Goal: Task Accomplishment & Management: Manage account settings

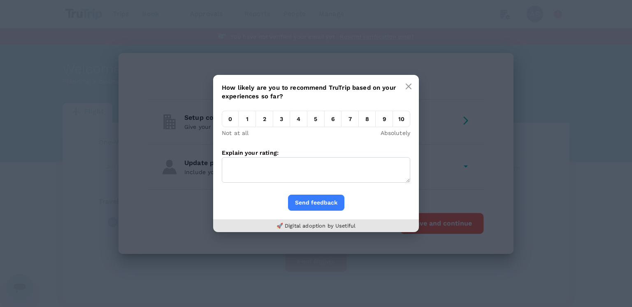
click at [289, 123] on em "3" at bounding box center [281, 119] width 17 height 16
click at [273, 121] on input "3" at bounding box center [273, 121] width 0 height 0
click at [294, 166] on textarea "Explain your rating:" at bounding box center [316, 170] width 188 height 26
click at [271, 169] on textarea "Explain your rating:" at bounding box center [316, 170] width 188 height 26
click at [264, 169] on textarea "Explain your rating:" at bounding box center [316, 170] width 188 height 26
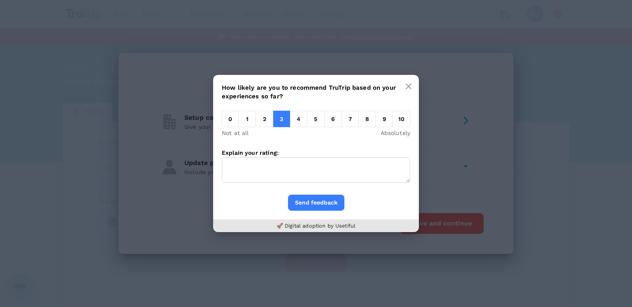
click at [382, 119] on em "9" at bounding box center [384, 119] width 17 height 16
click at [376, 121] on input "9" at bounding box center [376, 121] width 0 height 0
click at [246, 179] on textarea "Explain your rating:" at bounding box center [316, 170] width 188 height 26
click at [297, 175] on textarea "Explain your rating:" at bounding box center [316, 170] width 188 height 26
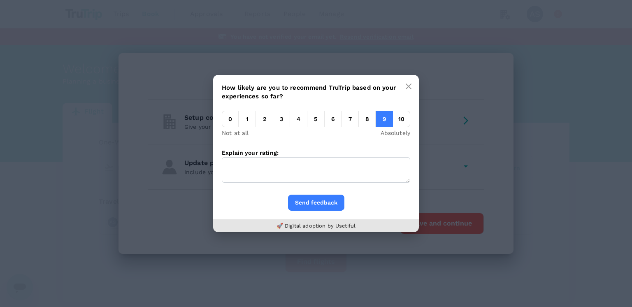
click at [297, 175] on textarea "Explain your rating:" at bounding box center [316, 170] width 188 height 26
click at [232, 118] on em "0" at bounding box center [230, 119] width 17 height 16
click at [222, 121] on input "0" at bounding box center [222, 121] width 0 height 0
click at [240, 172] on textarea "Explain your rating:" at bounding box center [316, 170] width 188 height 26
click at [254, 130] on div "Not at all Absolutely" at bounding box center [316, 135] width 188 height 13
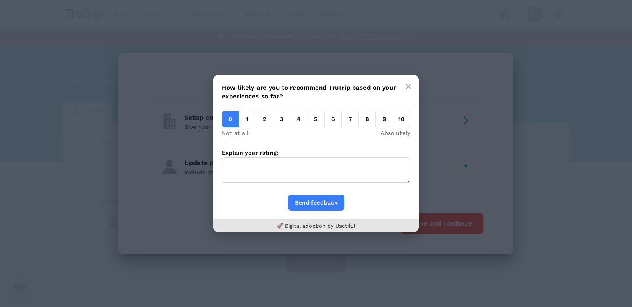
click at [256, 121] on em "1" at bounding box center [247, 119] width 17 height 16
click at [239, 121] on input "1" at bounding box center [239, 121] width 0 height 0
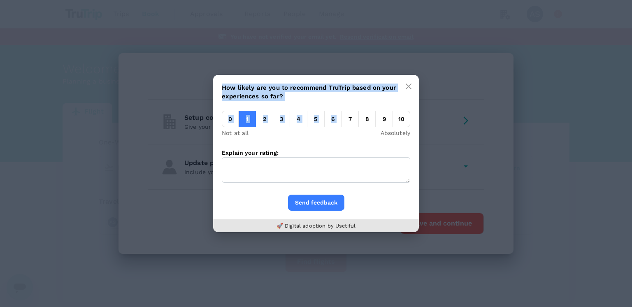
drag, startPoint x: 328, startPoint y: 124, endPoint x: 376, endPoint y: 125, distance: 47.3
click at [373, 125] on div "0 1 2 3 4 5 6 7 8 9 10" at bounding box center [316, 120] width 188 height 18
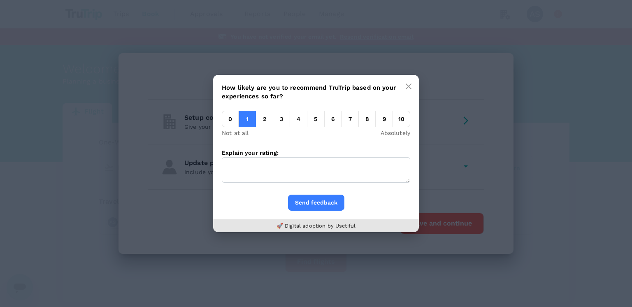
click at [382, 125] on em "9" at bounding box center [384, 119] width 17 height 16
click at [376, 121] on input "9" at bounding box center [376, 121] width 0 height 0
click at [363, 122] on em "8" at bounding box center [367, 119] width 17 height 16
click at [359, 121] on input "8" at bounding box center [359, 121] width 0 height 0
click at [310, 168] on textarea "Explain your rating:" at bounding box center [316, 170] width 188 height 26
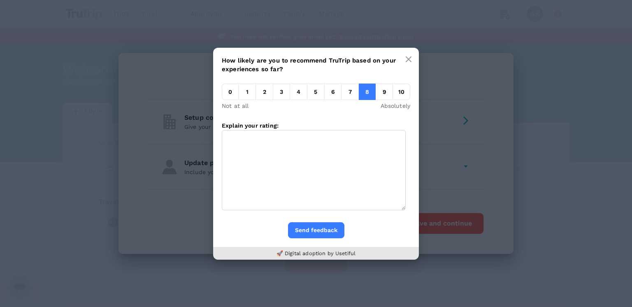
drag, startPoint x: 328, startPoint y: 181, endPoint x: 407, endPoint y: 237, distance: 96.8
click at [406, 210] on textarea "Explain your rating:" at bounding box center [314, 170] width 184 height 80
click at [299, 166] on textarea "Explain your rating:" at bounding box center [316, 169] width 188 height 81
click at [284, 152] on textarea "Explain your rating:" at bounding box center [316, 169] width 188 height 81
drag, startPoint x: 284, startPoint y: 152, endPoint x: 255, endPoint y: 185, distance: 43.2
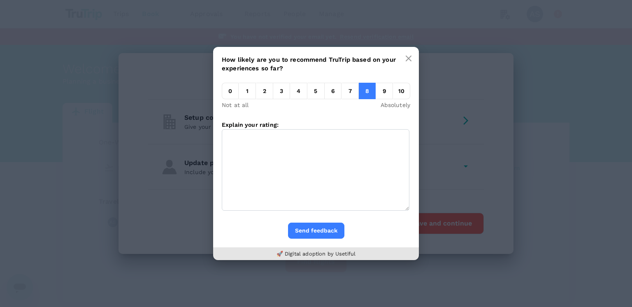
click at [255, 185] on textarea "Explain your rating:" at bounding box center [316, 169] width 188 height 81
click at [256, 174] on textarea "Explain your rating:" at bounding box center [316, 169] width 188 height 81
click at [259, 172] on textarea "Explain your rating:" at bounding box center [316, 169] width 188 height 81
click at [294, 192] on textarea "Explain your rating:" at bounding box center [316, 169] width 188 height 81
click at [326, 234] on button "Send feedback" at bounding box center [316, 231] width 56 height 16
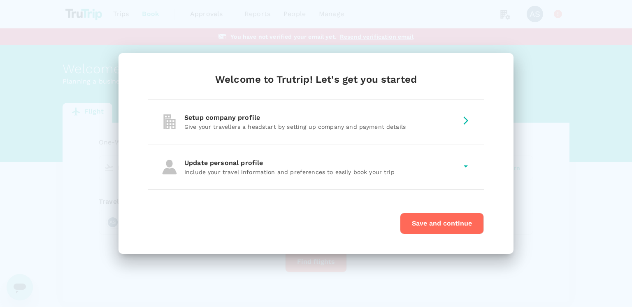
click at [282, 156] on div "Update personal profile Include your travel information and preferences to easi…" at bounding box center [316, 166] width 336 height 45
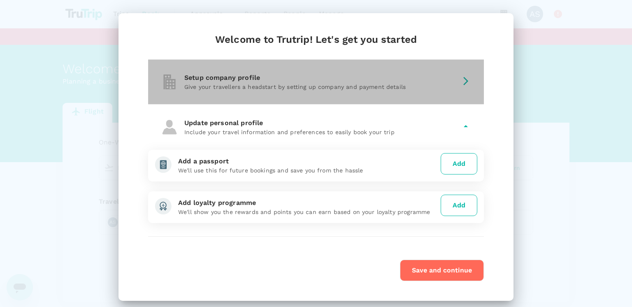
click at [276, 77] on div "Setup company profile" at bounding box center [320, 78] width 273 height 10
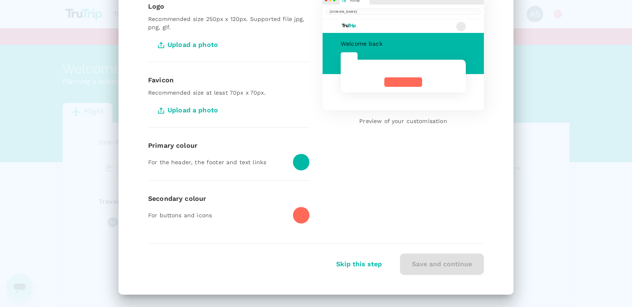
scroll to position [19, 0]
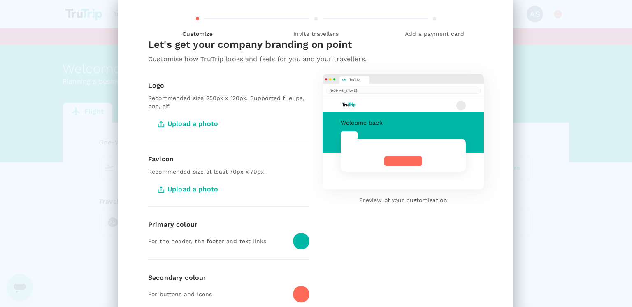
click at [202, 123] on span "Upload a photo" at bounding box center [188, 124] width 81 height 21
click at [0, 0] on input "Upload a photo" at bounding box center [0, 0] width 0 height 0
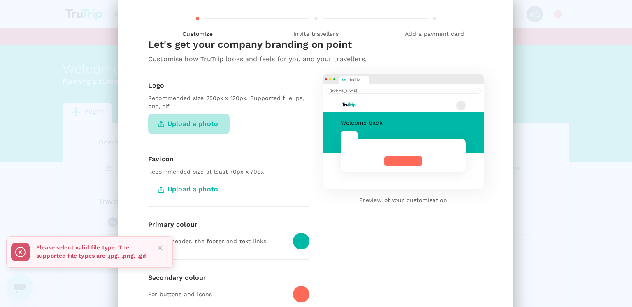
click at [188, 127] on span "Upload a photo" at bounding box center [188, 124] width 81 height 21
click at [0, 0] on input "Upload a photo" at bounding box center [0, 0] width 0 height 0
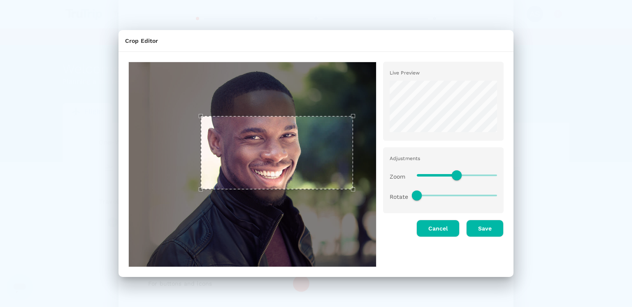
click at [351, 77] on div at bounding box center [252, 164] width 248 height 205
click at [480, 230] on button "Save" at bounding box center [484, 228] width 37 height 17
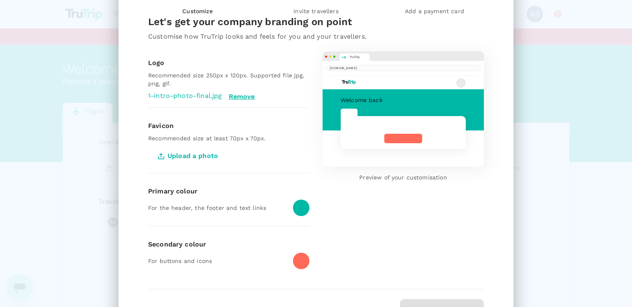
scroll to position [58, 0]
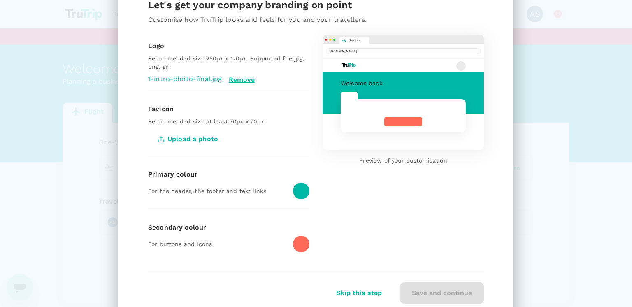
click at [177, 139] on span "Upload a photo" at bounding box center [188, 139] width 81 height 21
click at [0, 0] on input "Upload a photo" at bounding box center [0, 0] width 0 height 0
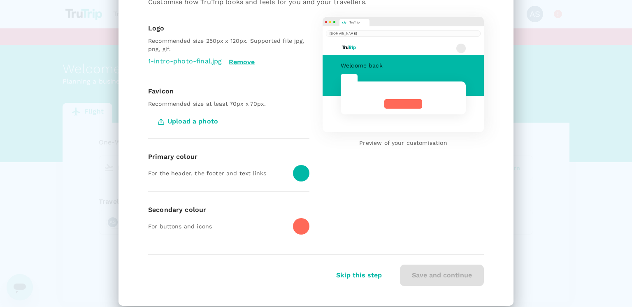
scroll to position [87, 0]
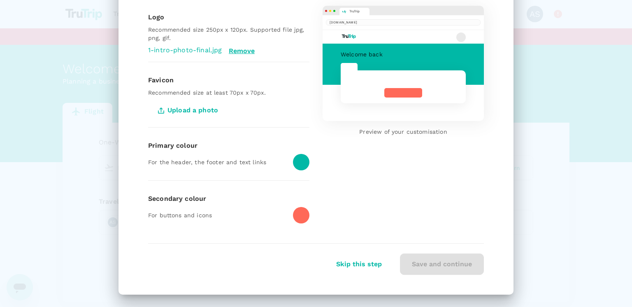
click at [375, 268] on button "Skip this step" at bounding box center [359, 264] width 69 height 21
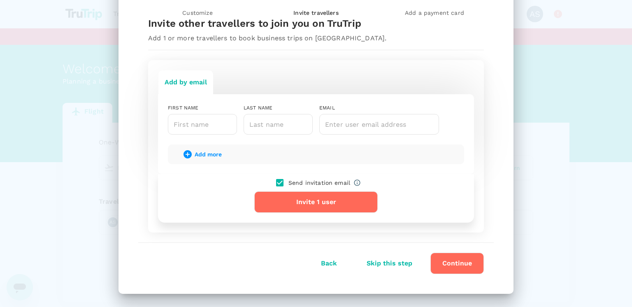
scroll to position [39, 0]
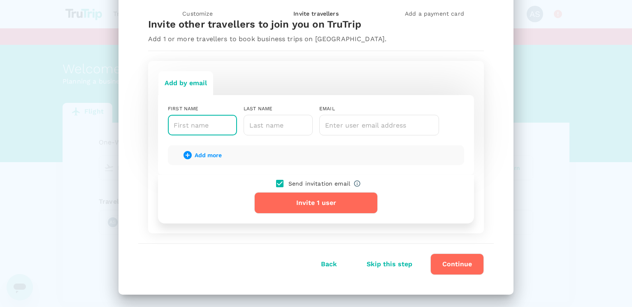
click at [208, 133] on input "text" at bounding box center [202, 125] width 69 height 21
paste input "{{7*7}}"
type input "{{7*7}}"
click at [281, 126] on input "text" at bounding box center [278, 125] width 69 height 21
paste input "{{7*7}}"
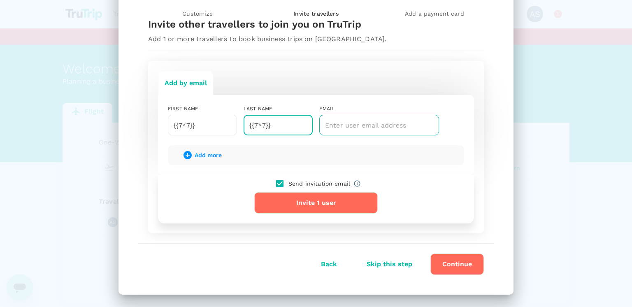
type input "{{7*7}}"
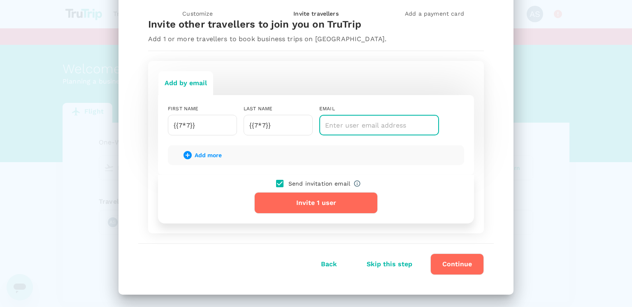
click at [346, 126] on input "text" at bounding box center [379, 125] width 120 height 21
paste input "bogaled219@ahanim.com"
type input "bogaled219@ahanim.com"
click at [189, 153] on icon "button" at bounding box center [188, 155] width 8 height 8
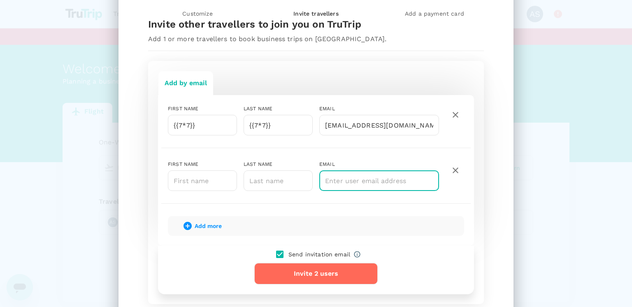
click at [332, 184] on input "text" at bounding box center [379, 180] width 120 height 21
paste input "bogaled219@ahanim.com"
type input "bogaled219@ahanim.com"
drag, startPoint x: 287, startPoint y: 183, endPoint x: 241, endPoint y: 183, distance: 46.1
click at [286, 183] on input "text" at bounding box center [278, 180] width 69 height 21
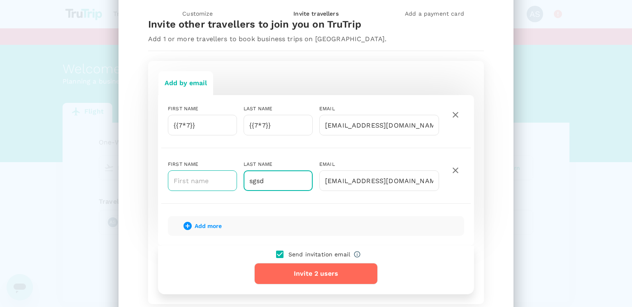
type input "sgsd"
click at [175, 184] on input "g" at bounding box center [202, 180] width 69 height 21
type input "gsdgsdg"
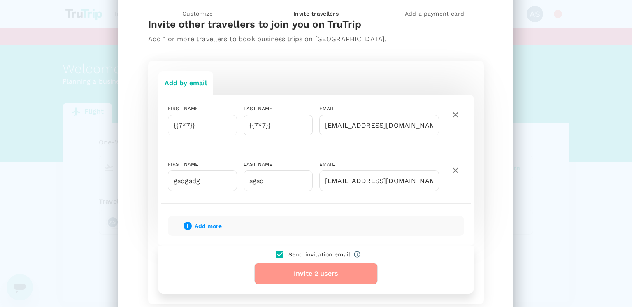
click at [289, 270] on button "Invite 2 users" at bounding box center [315, 273] width 123 height 21
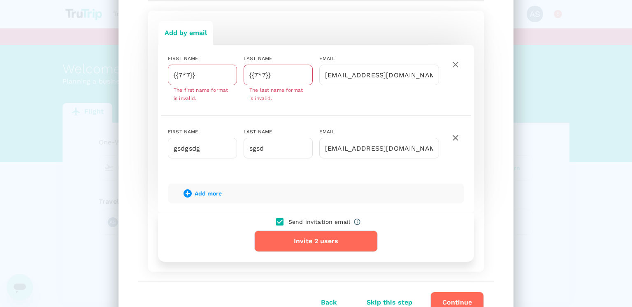
scroll to position [128, 0]
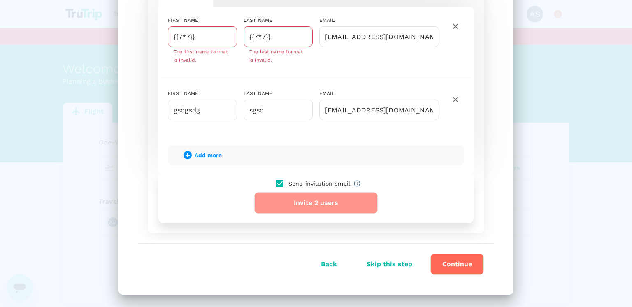
click at [304, 202] on button "Invite 2 users" at bounding box center [315, 202] width 123 height 21
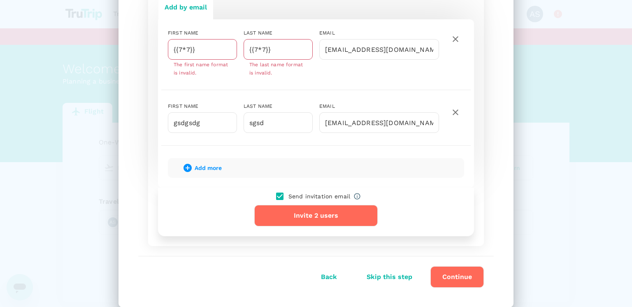
drag, startPoint x: 457, startPoint y: 38, endPoint x: 432, endPoint y: 68, distance: 38.8
click at [457, 38] on icon "button" at bounding box center [456, 39] width 10 height 10
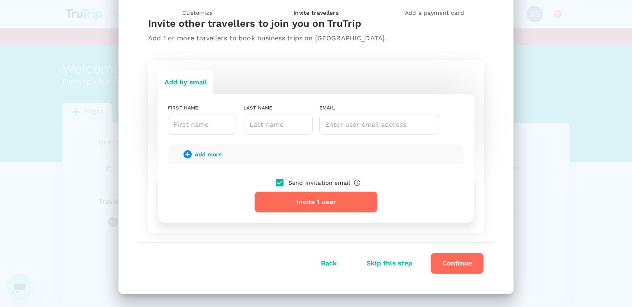
scroll to position [39, 0]
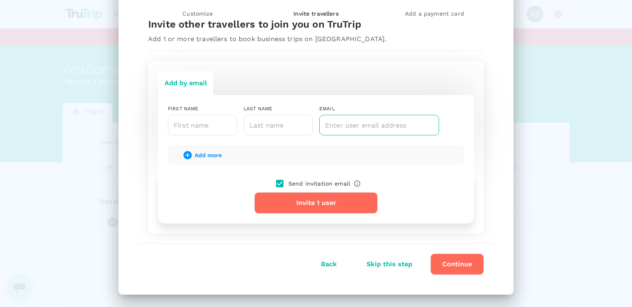
click at [358, 118] on input "text" at bounding box center [379, 125] width 120 height 21
paste input "bogaled219@ahanim.com"
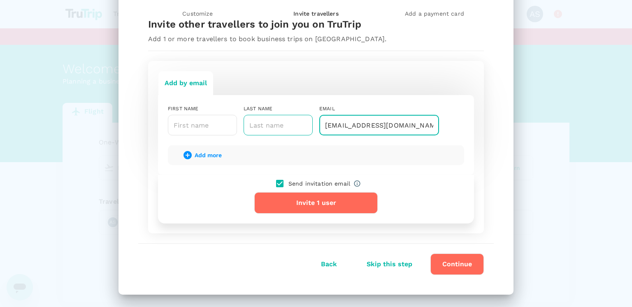
type input "bogaled219@ahanim.com"
click at [272, 126] on input "text" at bounding box center [278, 125] width 69 height 21
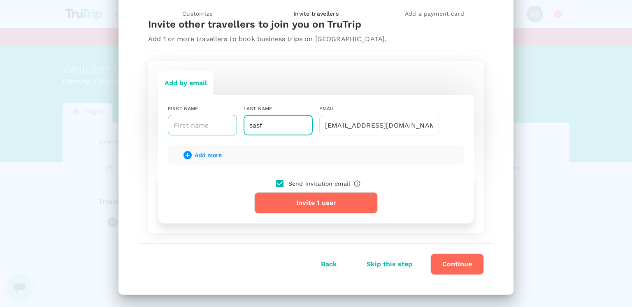
type input "sasf"
click at [178, 127] on input "text" at bounding box center [202, 125] width 69 height 21
type input "gsdgsd"
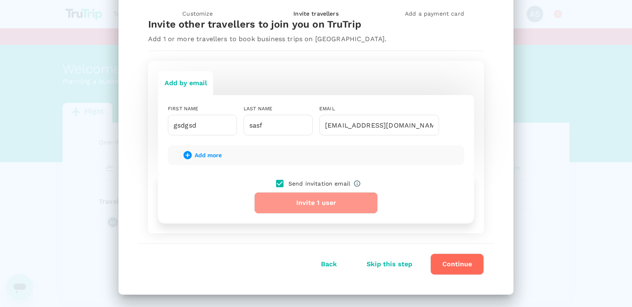
click at [300, 203] on button "Invite 1 user" at bounding box center [315, 202] width 123 height 21
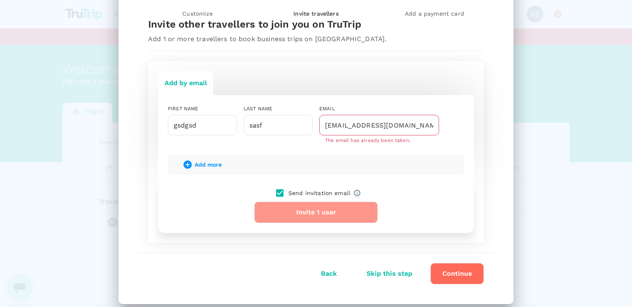
click at [314, 212] on button "Invite 1 user" at bounding box center [315, 212] width 123 height 21
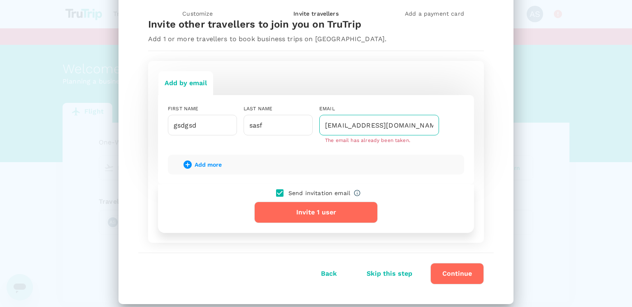
click at [369, 125] on input "bogaled219@ahanim.com" at bounding box center [379, 125] width 120 height 21
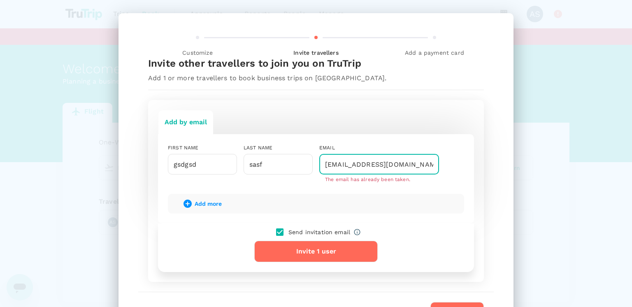
scroll to position [49, 0]
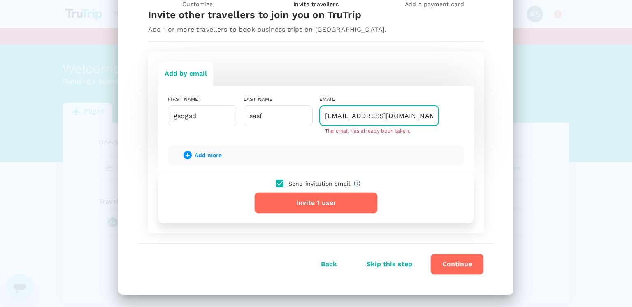
click at [391, 267] on button "Skip this step" at bounding box center [389, 264] width 69 height 21
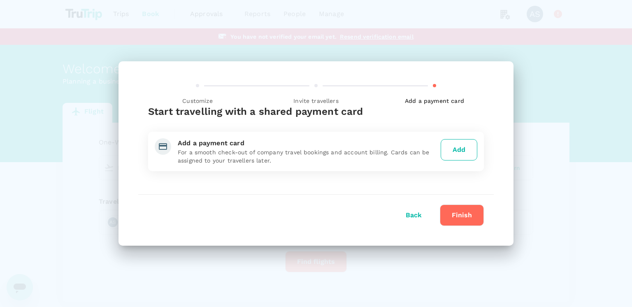
scroll to position [0, 0]
click at [470, 210] on button "Finish" at bounding box center [462, 215] width 44 height 21
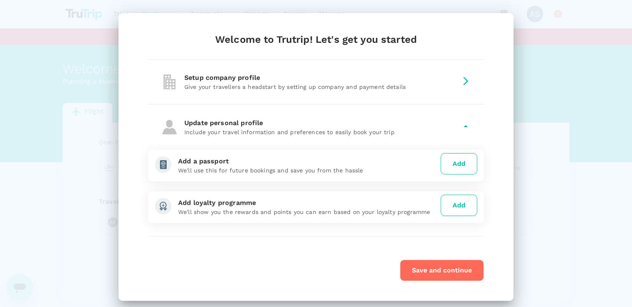
click at [440, 269] on button "Save and continue" at bounding box center [442, 270] width 84 height 21
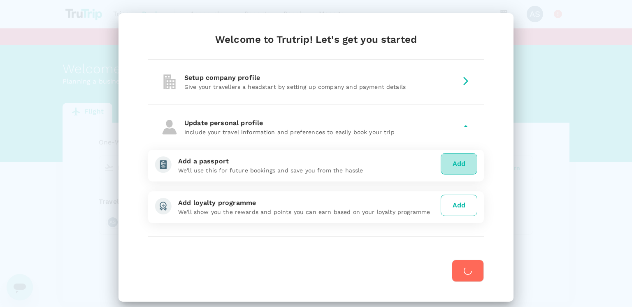
click at [464, 154] on button "Add" at bounding box center [459, 163] width 37 height 21
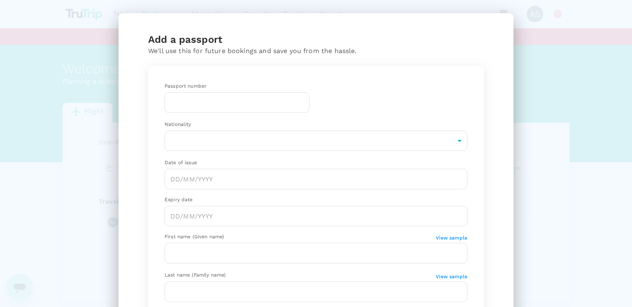
scroll to position [161, 0]
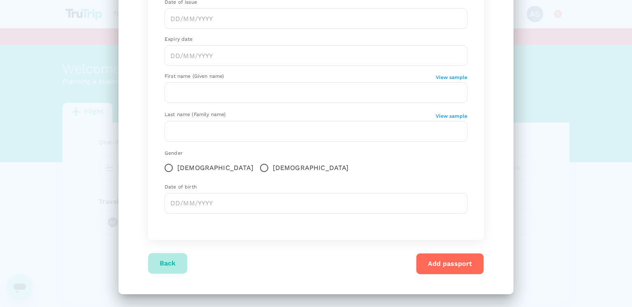
click at [174, 263] on button "Back" at bounding box center [167, 263] width 39 height 21
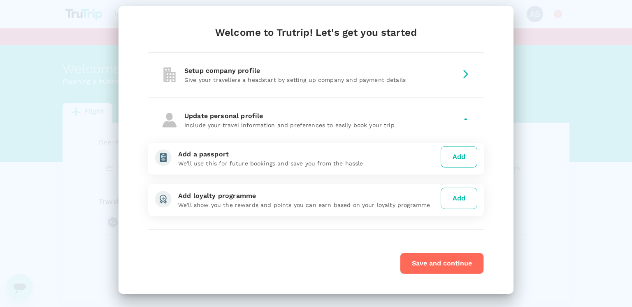
scroll to position [7, 0]
click at [460, 262] on button "Save and continue" at bounding box center [442, 263] width 84 height 21
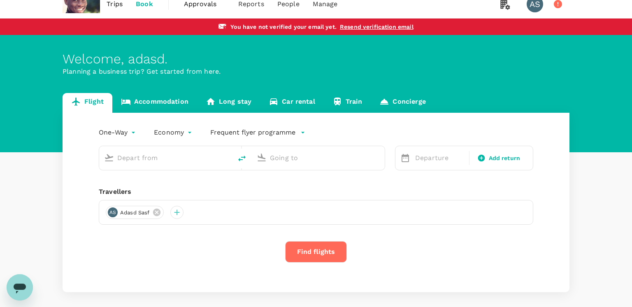
scroll to position [0, 0]
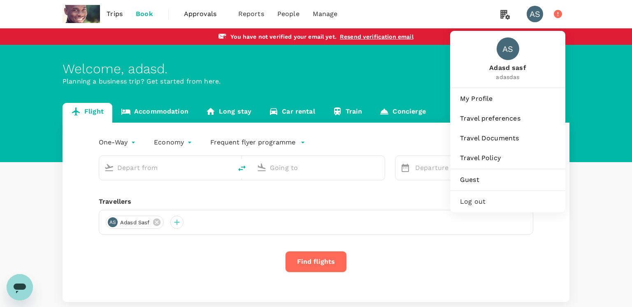
click at [535, 14] on div "AS" at bounding box center [535, 14] width 16 height 16
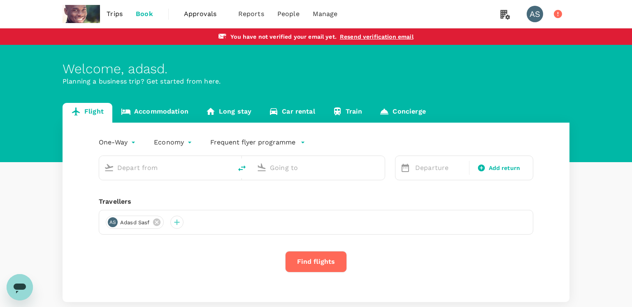
click at [535, 14] on div "AS" at bounding box center [535, 14] width 16 height 16
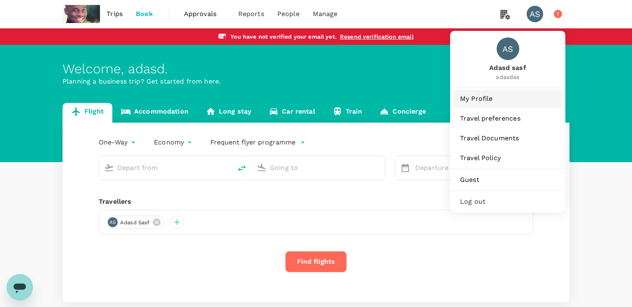
click at [474, 99] on span "My Profile" at bounding box center [507, 99] width 95 height 10
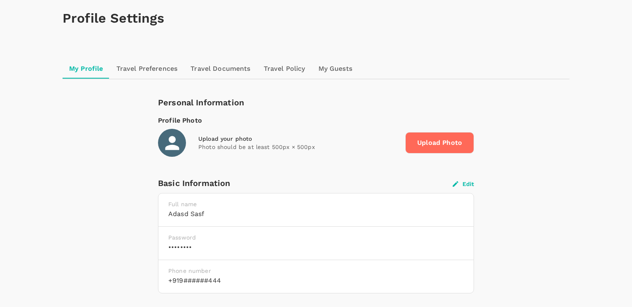
scroll to position [130, 0]
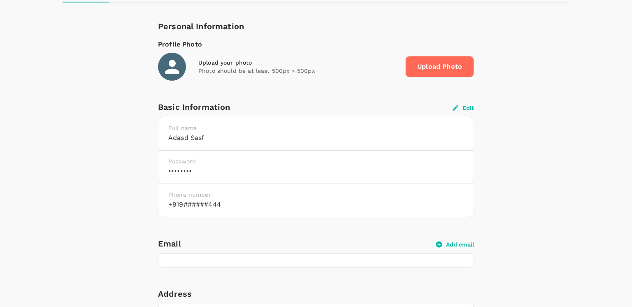
click at [460, 107] on button "Edit" at bounding box center [463, 107] width 21 height 7
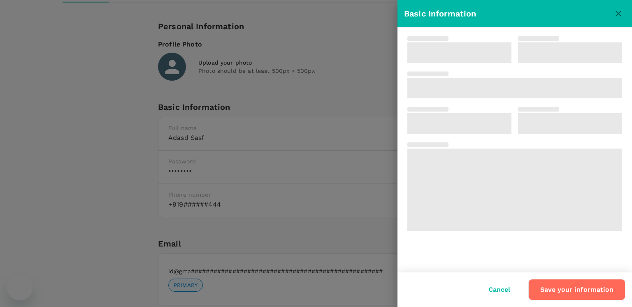
type input "adasd"
type input "sasf"
type input "91"
type input "9904940444"
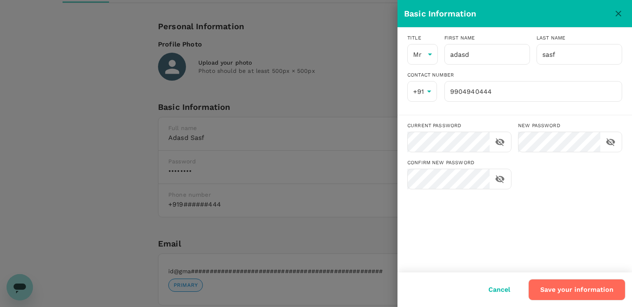
scroll to position [0, 0]
drag, startPoint x: 481, startPoint y: 59, endPoint x: 412, endPoint y: 57, distance: 68.8
click at [412, 57] on div "Title Mr Mr [PERSON_NAME] First name adasd ​ Last name sasf ​" at bounding box center [511, 46] width 221 height 37
drag, startPoint x: 475, startPoint y: 55, endPoint x: 462, endPoint y: 56, distance: 12.4
click at [462, 56] on input "adasd" at bounding box center [487, 54] width 86 height 21
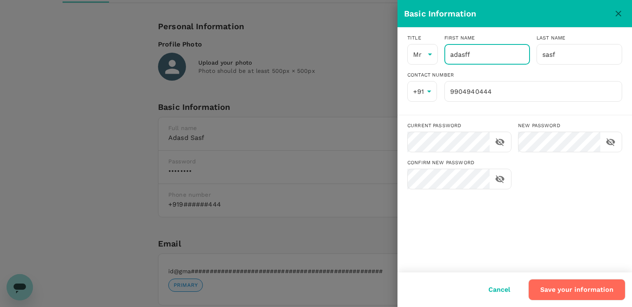
type input "adasff"
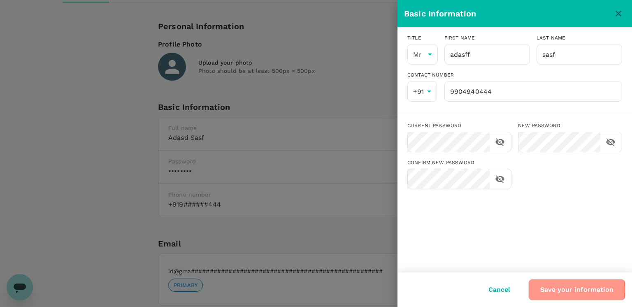
click at [569, 290] on button "Save your information" at bounding box center [576, 289] width 97 height 21
click at [619, 13] on icon "close" at bounding box center [619, 14] width 6 height 6
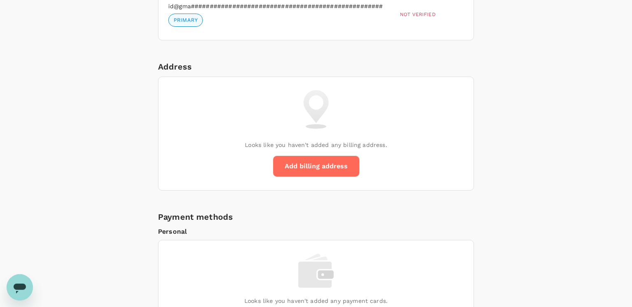
scroll to position [347, 0]
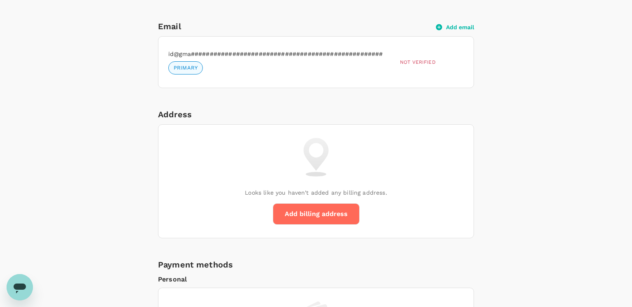
click at [186, 67] on span "PRIMARY" at bounding box center [186, 68] width 34 height 8
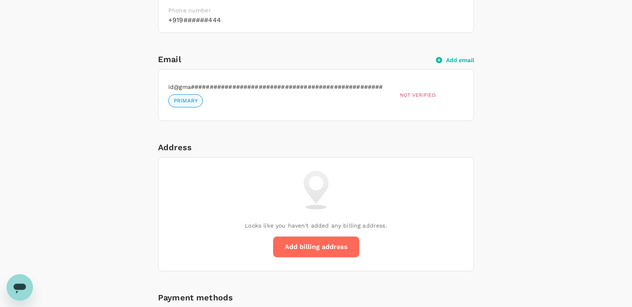
scroll to position [298, 0]
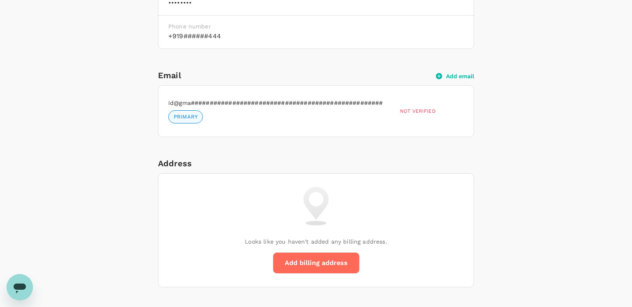
click at [450, 74] on button "Add email" at bounding box center [455, 75] width 38 height 7
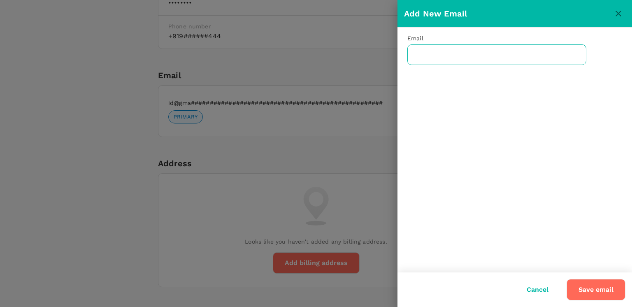
click at [443, 62] on input "text" at bounding box center [496, 54] width 179 height 21
paste input "[EMAIL_ADDRESS][DOMAIN_NAME]"
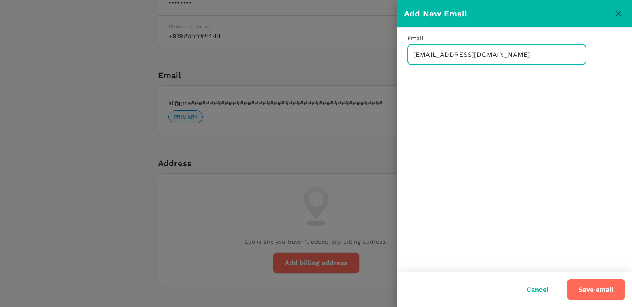
click at [605, 291] on button "Save email" at bounding box center [596, 289] width 59 height 21
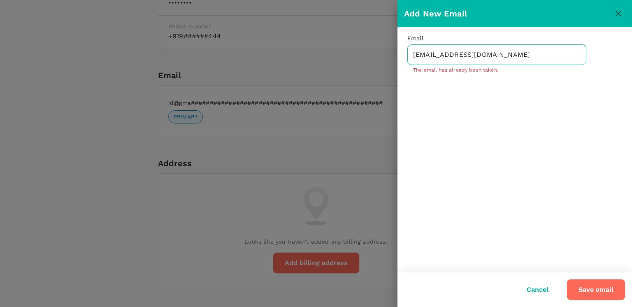
click at [496, 58] on input "[EMAIL_ADDRESS][DOMAIN_NAME]" at bounding box center [496, 54] width 179 height 21
paste input "cifiyir952@iotrama"
type input "[EMAIL_ADDRESS][DOMAIN_NAME]"
click at [585, 291] on button "Save email" at bounding box center [596, 289] width 59 height 21
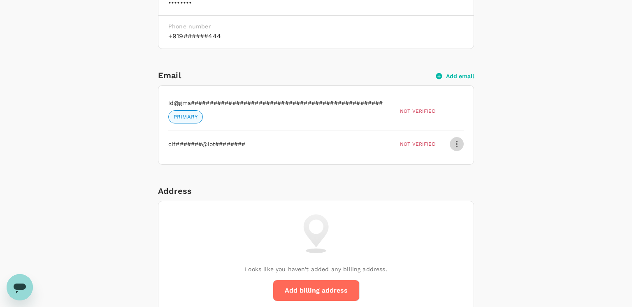
click at [454, 142] on icon "button" at bounding box center [457, 144] width 10 height 10
click at [58, 238] on div "Profile Settings My Profile Travel Preferences Travel Documents Travel Policy M…" at bounding box center [316, 241] width 527 height 991
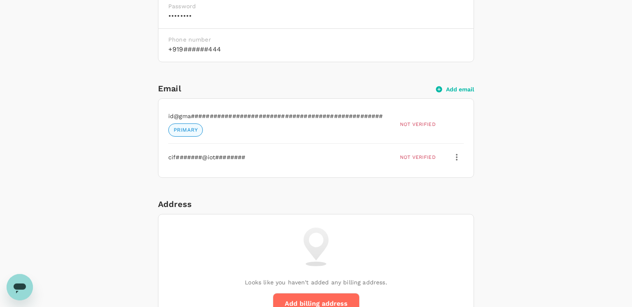
scroll to position [304, 0]
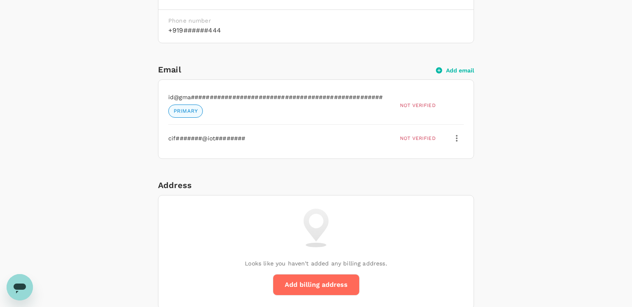
click at [455, 140] on icon "button" at bounding box center [457, 138] width 10 height 10
click at [429, 179] on span "Delete" at bounding box center [438, 178] width 38 height 10
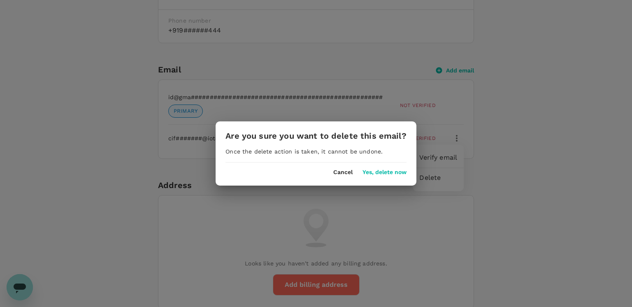
click at [375, 170] on button "Yes, delete now" at bounding box center [385, 172] width 44 height 7
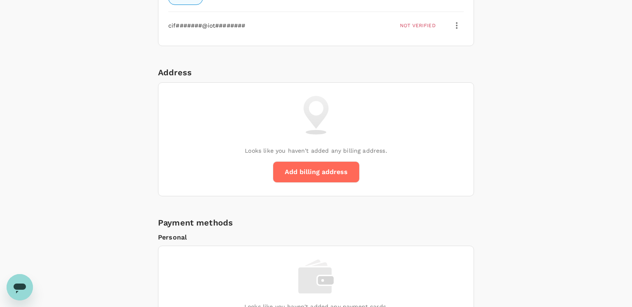
scroll to position [456, 0]
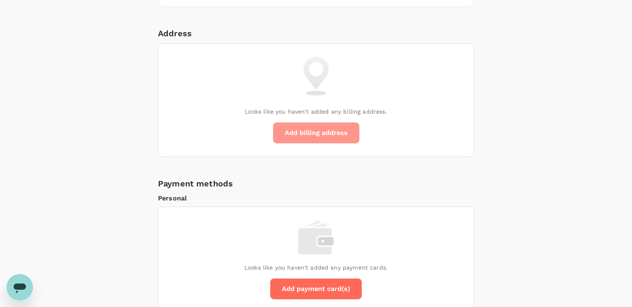
click at [324, 132] on button "Add billing address" at bounding box center [316, 132] width 87 height 21
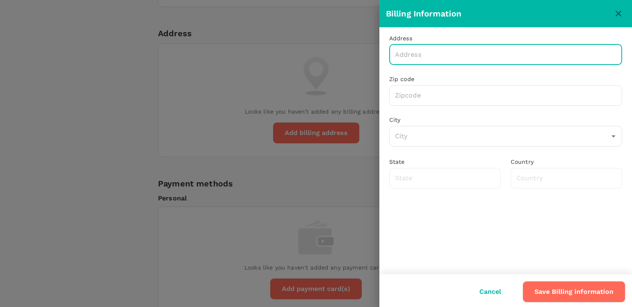
click at [425, 54] on input "text" at bounding box center [505, 54] width 233 height 21
type input "./,/."
click at [414, 104] on input "text" at bounding box center [505, 95] width 233 height 21
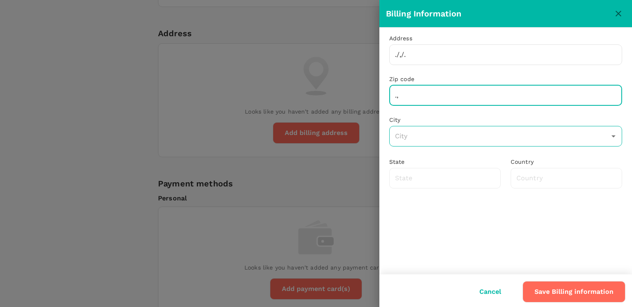
type input ".,"
click at [415, 135] on input "text" at bounding box center [499, 136] width 213 height 16
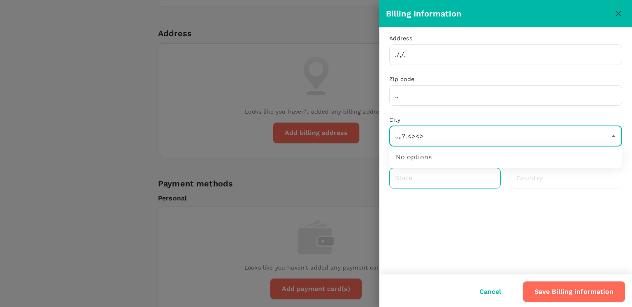
type input ",.,.?.<><>"
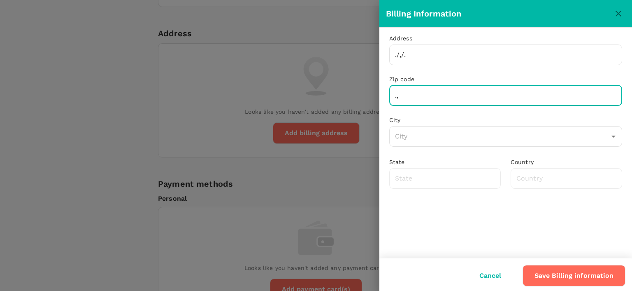
drag, startPoint x: 409, startPoint y: 104, endPoint x: 365, endPoint y: 99, distance: 44.7
click at [389, 100] on input ".," at bounding box center [505, 95] width 233 height 21
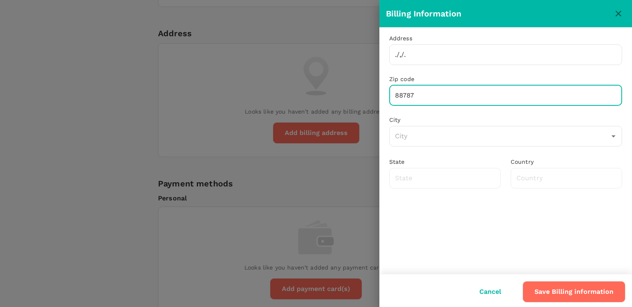
type input "88787"
click at [498, 212] on div "Address ./,/. ​ Zip code 88787 ​ City ​ State ​ Country ​" at bounding box center [505, 151] width 253 height 247
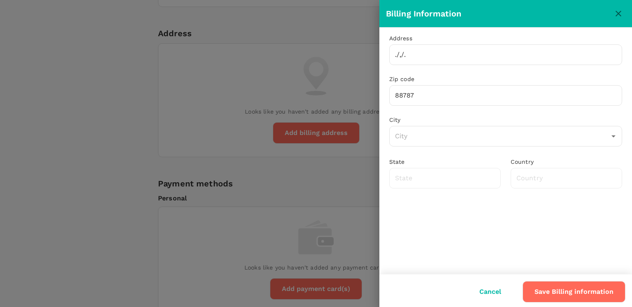
click at [560, 301] on button "Save Billing information" at bounding box center [574, 291] width 103 height 21
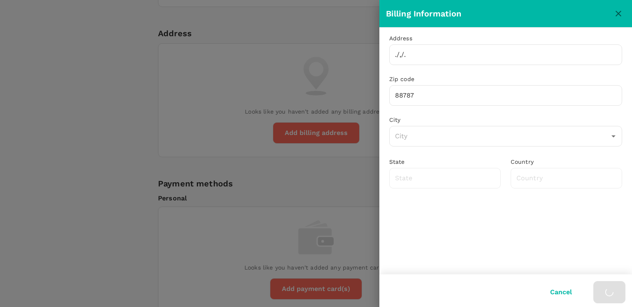
click at [559, 296] on button "Cancel" at bounding box center [561, 292] width 45 height 21
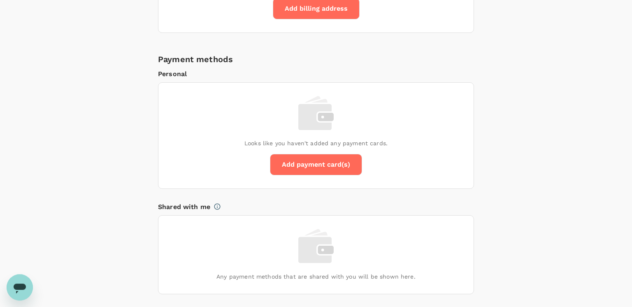
scroll to position [586, 0]
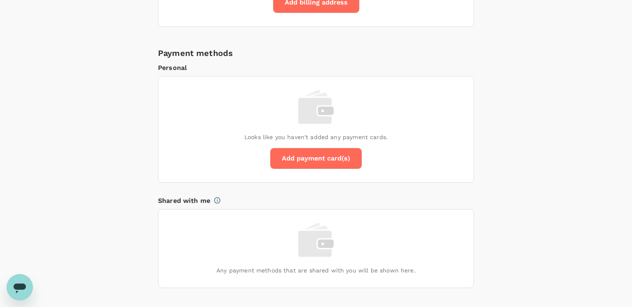
click at [26, 286] on icon "Open messaging window" at bounding box center [19, 287] width 15 height 15
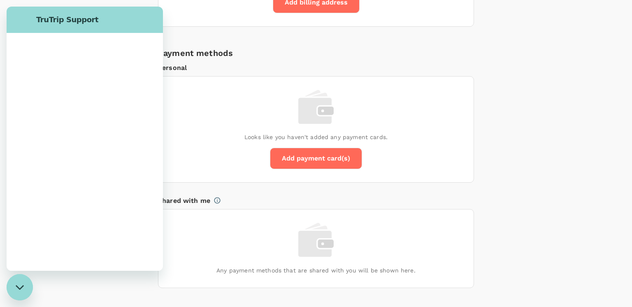
scroll to position [0, 0]
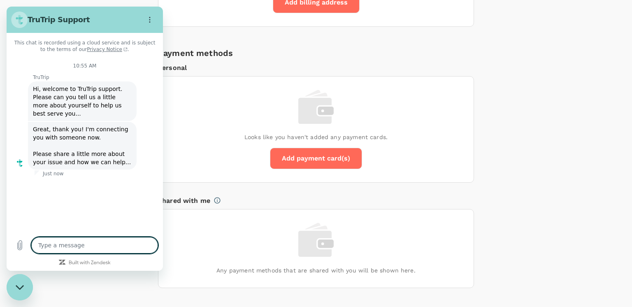
type textarea "x"
type textarea "B"
type textarea "x"
type textarea "<"
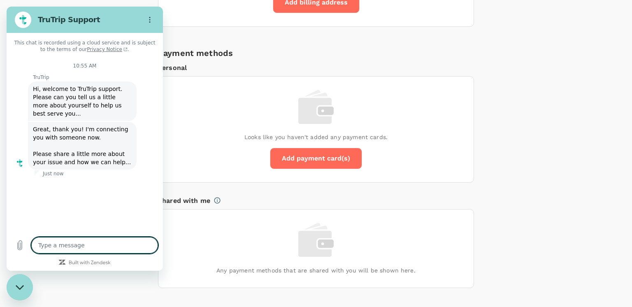
type textarea "x"
type textarea "<b"
type textarea "x"
type textarea "<bu"
type textarea "x"
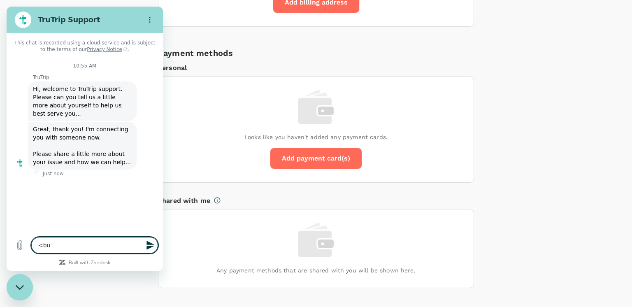
type textarea "<but"
type textarea "x"
type textarea "<butt"
type textarea "x"
type textarea "<butto"
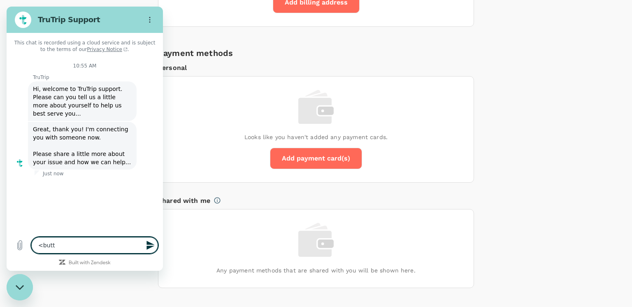
type textarea "x"
type textarea "<button"
type textarea "x"
type textarea "<button>"
type textarea "x"
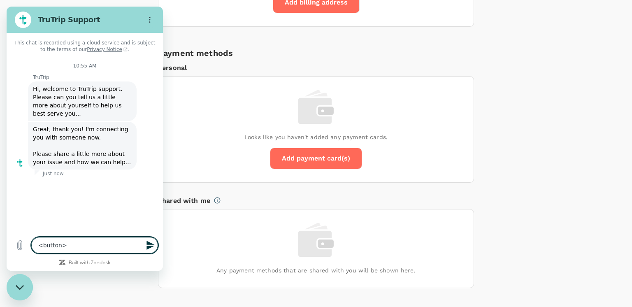
type textarea "<button>s"
type textarea "x"
type textarea "<button>sd"
type textarea "x"
type textarea "<button>sdf"
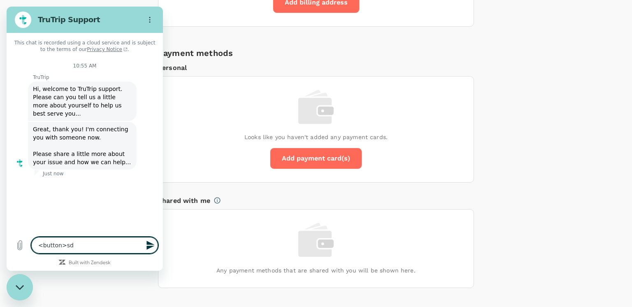
type textarea "x"
type textarea "<button>sdfs"
type textarea "x"
type textarea "<button>sdfsd"
type textarea "x"
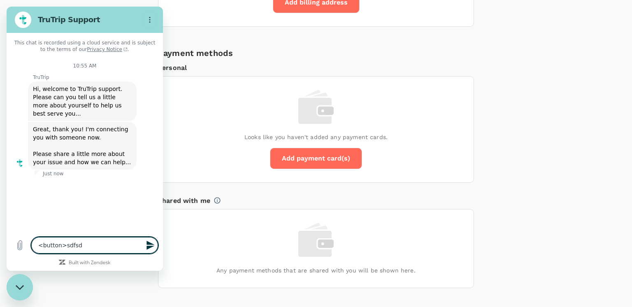
type textarea "<button>sdfsd<"
type textarea "x"
type textarea "<button>sdfsd</"
type textarea "x"
type textarea "<button>sdfsd</b"
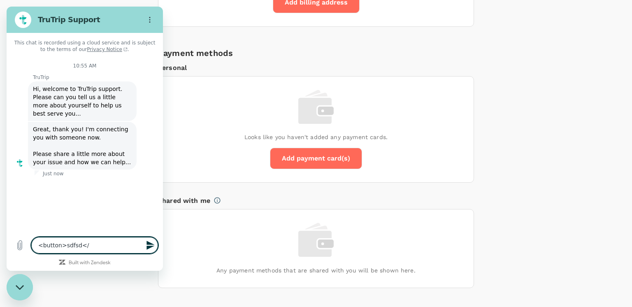
type textarea "x"
type textarea "<button>sdfsd</bu"
type textarea "x"
type textarea "<button>sdfsd</but"
type textarea "x"
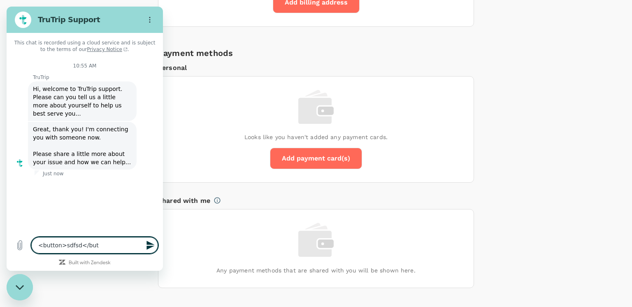
type textarea "<button>sdfsd</butt"
type textarea "x"
type textarea "<button>sdfsd</butto"
type textarea "x"
type textarea "<button>sdfsd</button"
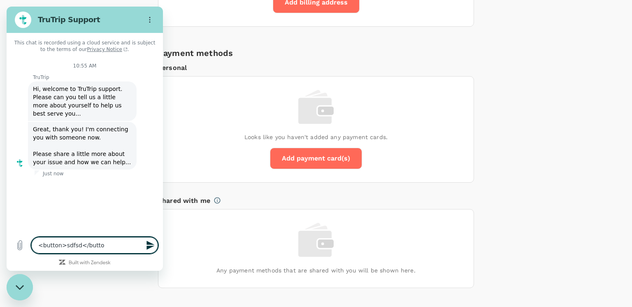
type textarea "x"
type textarea "<button>sdfsd</button>"
type textarea "x"
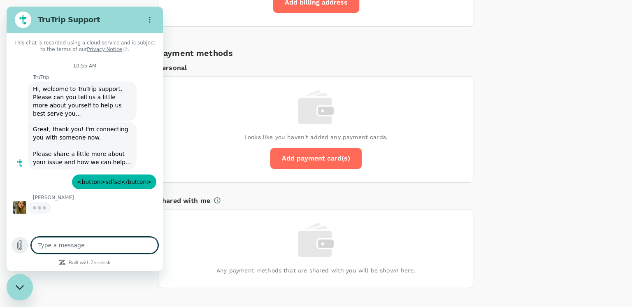
click at [21, 249] on icon "Upload file" at bounding box center [20, 245] width 10 height 10
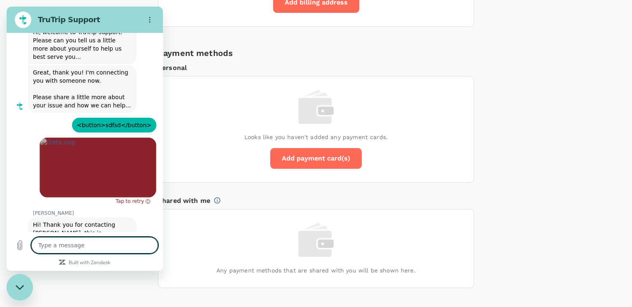
scroll to position [58, 0]
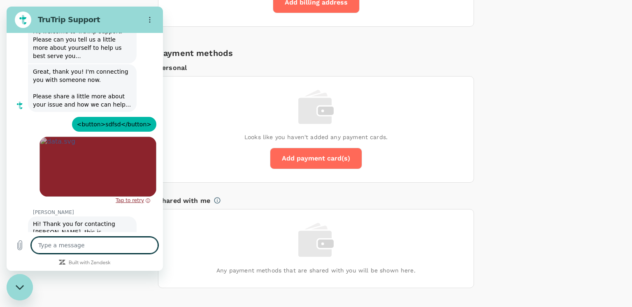
click at [136, 197] on button "Tap to retry" at bounding box center [133, 200] width 36 height 7
click at [124, 197] on button "Tap to retry" at bounding box center [133, 200] width 36 height 7
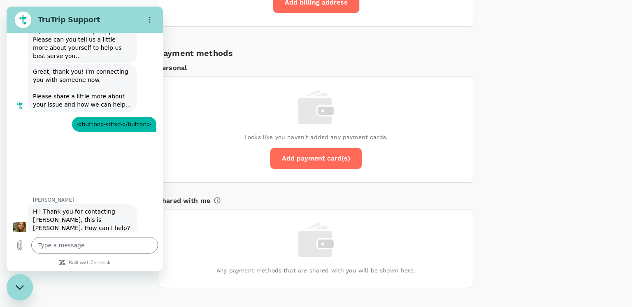
scroll to position [45, 0]
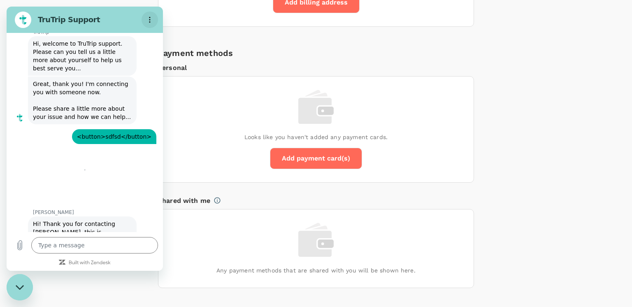
click at [152, 16] on button "Options menu" at bounding box center [150, 20] width 16 height 16
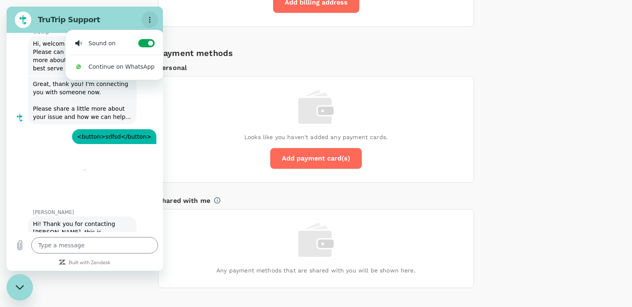
click at [147, 22] on icon "Options menu" at bounding box center [150, 19] width 7 height 7
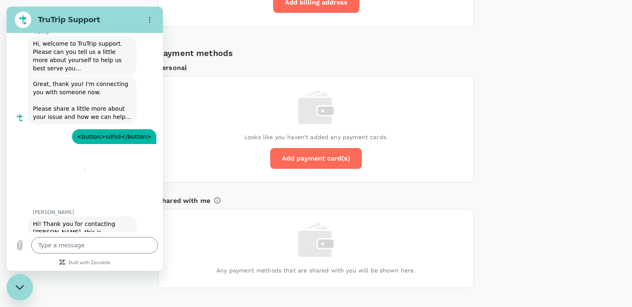
click at [24, 285] on div "Close messaging window" at bounding box center [19, 287] width 25 height 25
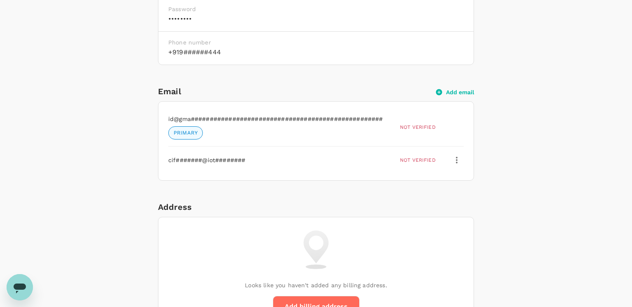
scroll to position [0, 0]
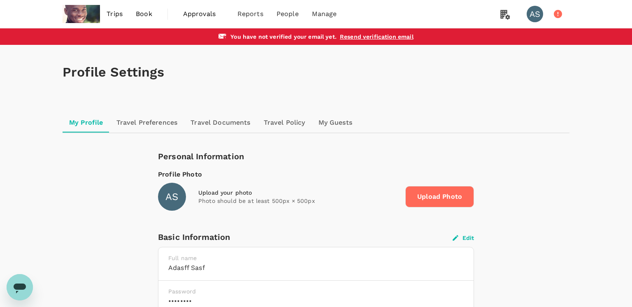
click at [161, 121] on link "Travel Preferences" at bounding box center [147, 123] width 74 height 20
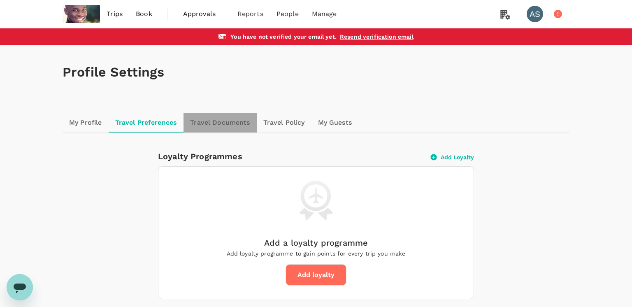
click at [230, 125] on link "Travel Documents" at bounding box center [220, 123] width 73 height 20
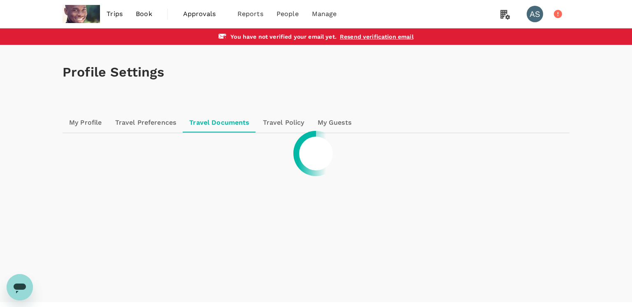
click at [203, 128] on div at bounding box center [316, 153] width 632 height 307
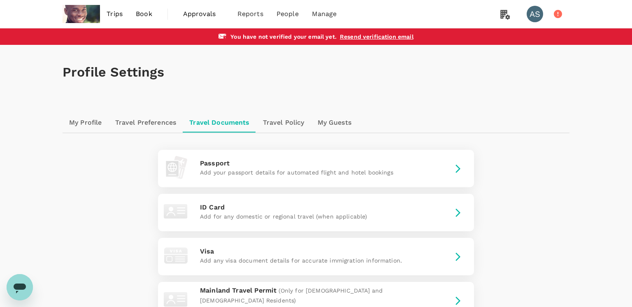
click at [275, 120] on link "Travel Policy" at bounding box center [283, 123] width 55 height 20
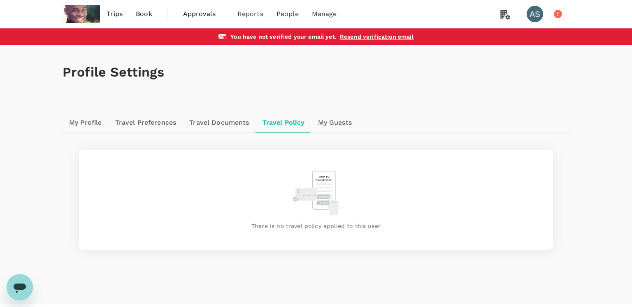
click at [340, 124] on link "My Guests" at bounding box center [335, 123] width 47 height 20
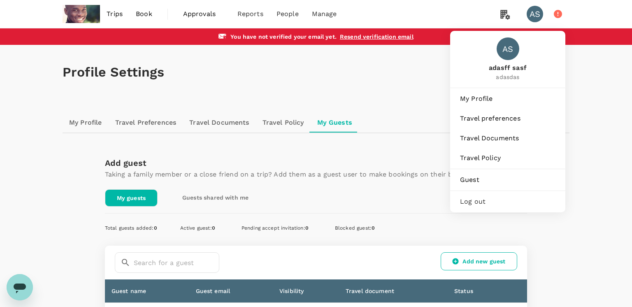
click at [558, 15] on icon at bounding box center [558, 14] width 8 height 8
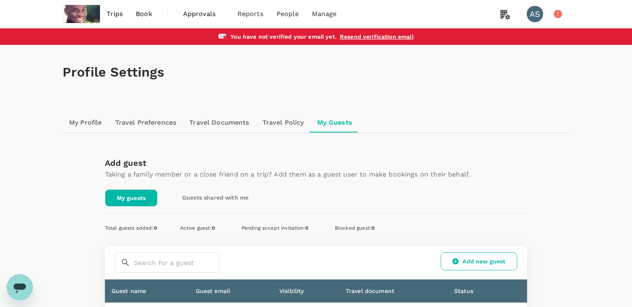
click at [558, 15] on icon at bounding box center [558, 14] width 8 height 8
click at [335, 48] on div "Profile Settings" at bounding box center [316, 72] width 507 height 55
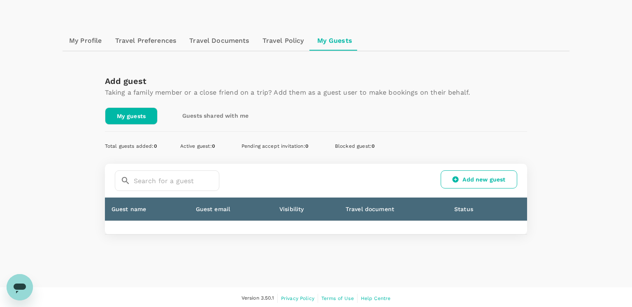
scroll to position [82, 0]
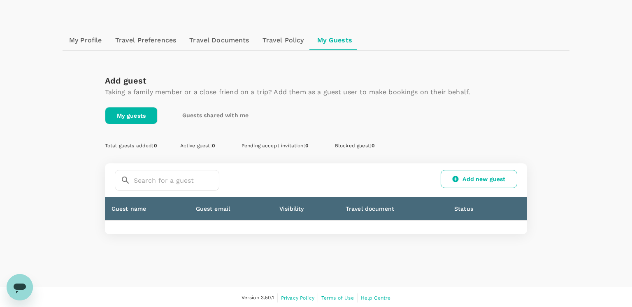
click at [141, 110] on link "My guests" at bounding box center [131, 115] width 53 height 17
click at [476, 177] on link "Add new guest" at bounding box center [479, 179] width 77 height 18
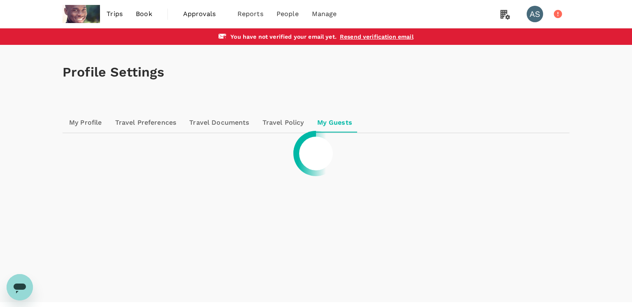
drag, startPoint x: 476, startPoint y: 177, endPoint x: 417, endPoint y: 168, distance: 59.3
click at [405, 150] on div at bounding box center [316, 153] width 632 height 307
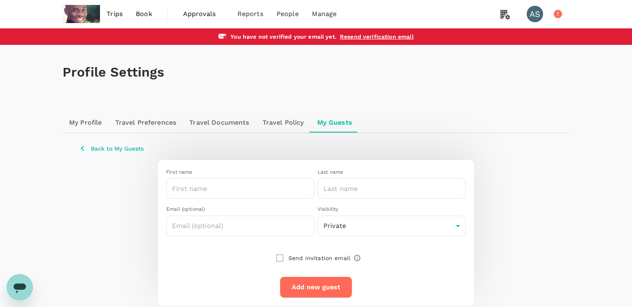
click at [88, 98] on div "Profile Settings" at bounding box center [316, 72] width 507 height 55
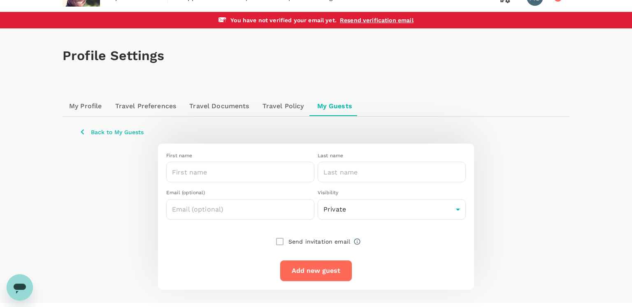
scroll to position [33, 0]
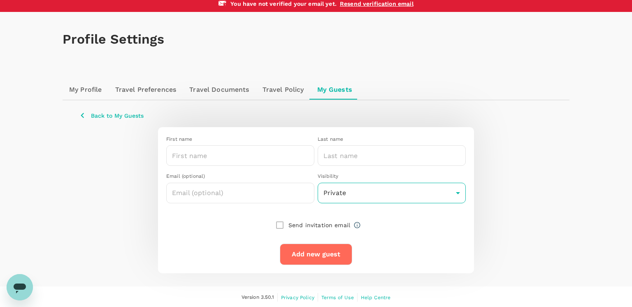
click at [347, 200] on body "Trips Book Approvals 0 Reports People Manage AS You have not verified your emai…" at bounding box center [316, 137] width 632 height 341
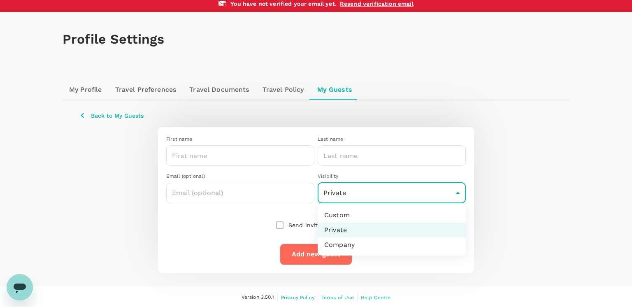
click at [347, 200] on div at bounding box center [316, 153] width 632 height 307
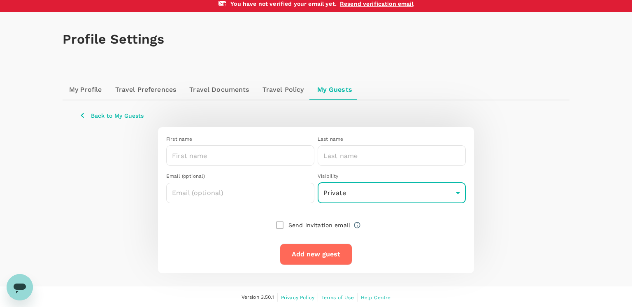
scroll to position [0, 0]
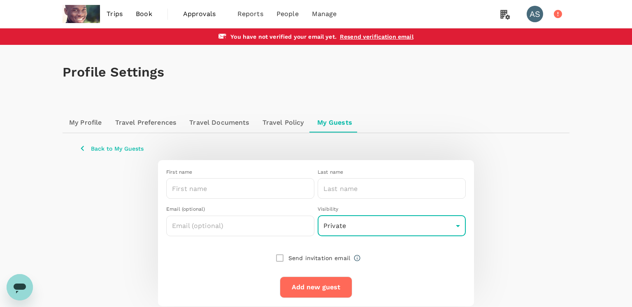
type textarea "x"
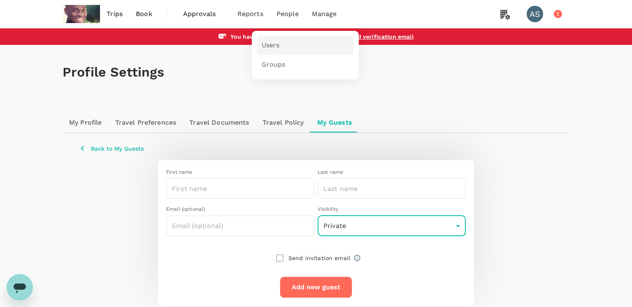
click at [279, 43] on link "Users" at bounding box center [305, 45] width 97 height 19
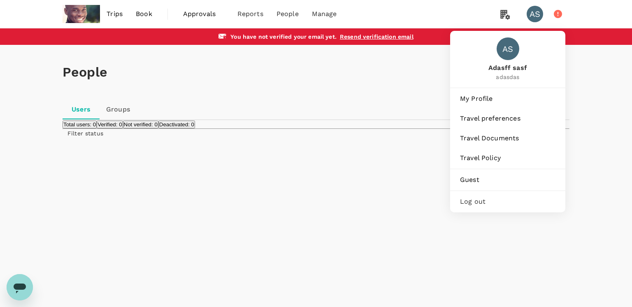
click at [534, 16] on div "AS" at bounding box center [535, 14] width 16 height 16
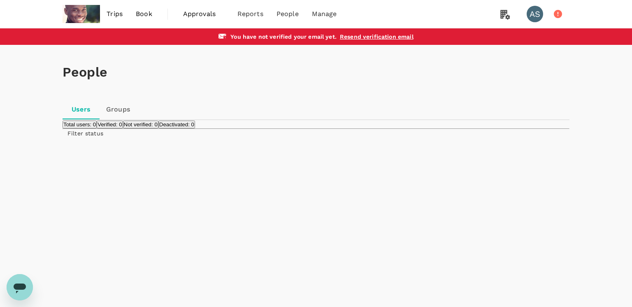
click at [534, 16] on div "AS" at bounding box center [535, 14] width 16 height 16
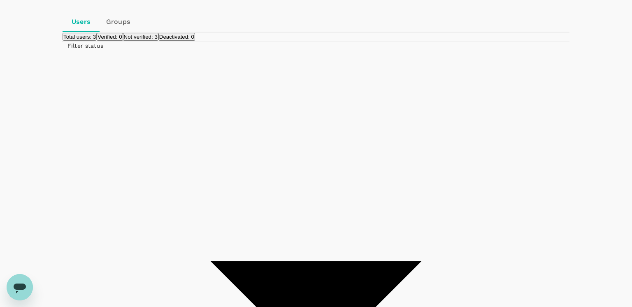
click at [551, 167] on div at bounding box center [316, 153] width 632 height 307
click at [553, 175] on div at bounding box center [316, 153] width 632 height 307
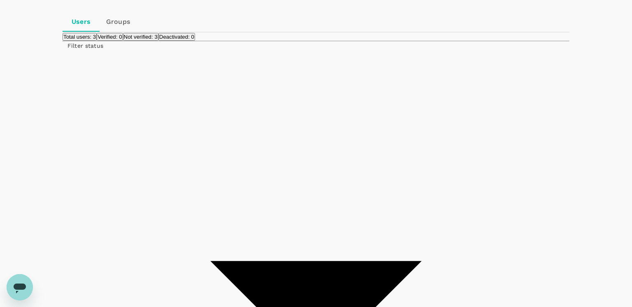
click at [375, 141] on div at bounding box center [316, 153] width 632 height 307
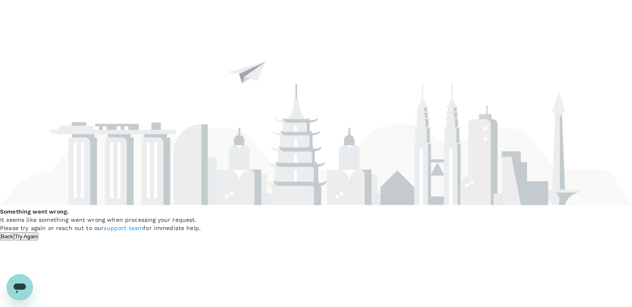
scroll to position [0, 0]
click at [344, 207] on h4 "Something went wrong." at bounding box center [316, 211] width 632 height 8
click at [328, 239] on div "Something went wrong. It seems like something went wrong when processing your r…" at bounding box center [316, 120] width 632 height 240
click at [39, 233] on button "Try Again" at bounding box center [26, 237] width 25 height 8
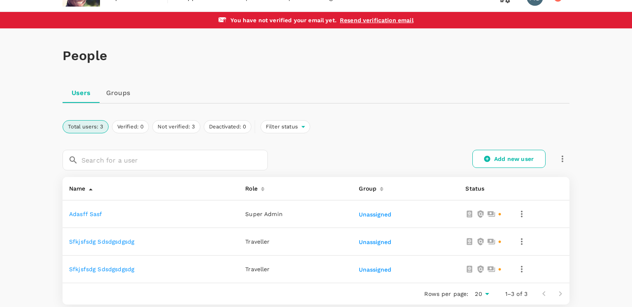
scroll to position [88, 0]
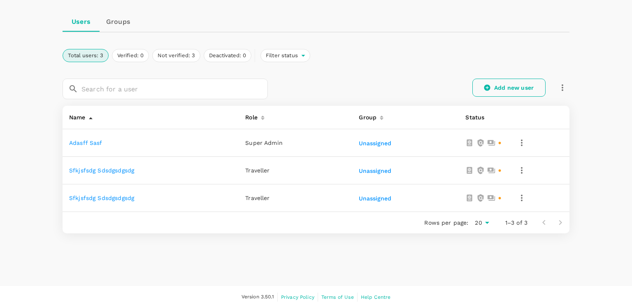
click at [514, 90] on link "Add new user" at bounding box center [508, 88] width 73 height 18
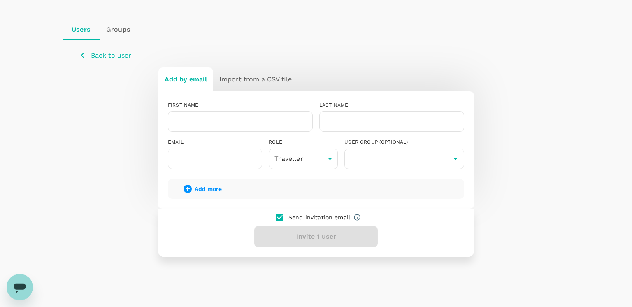
scroll to position [62, 0]
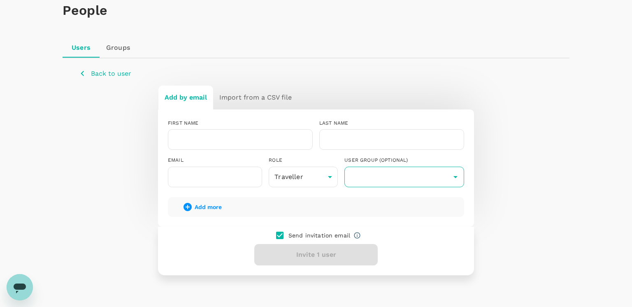
click at [381, 178] on input "text" at bounding box center [405, 177] width 116 height 16
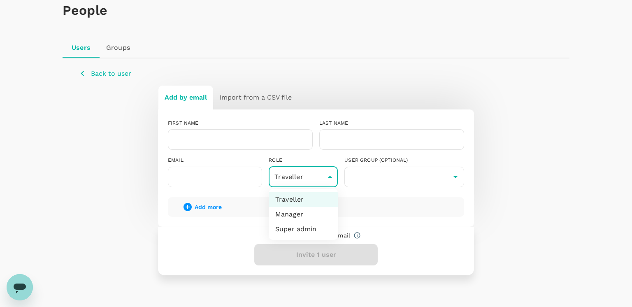
click at [300, 174] on body "Trips Book Approvals 0 Reports People Manage AS You have not verified your emai…" at bounding box center [316, 144] width 632 height 413
click at [307, 230] on li "Super admin" at bounding box center [303, 229] width 69 height 15
type input "super-admin"
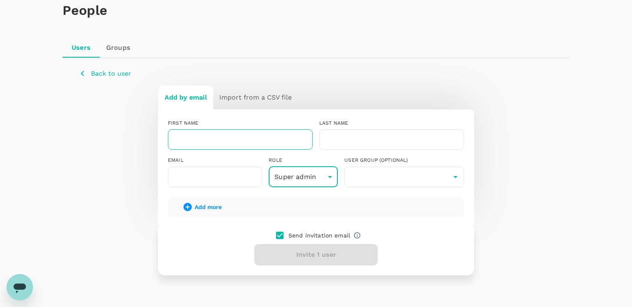
drag, startPoint x: 253, startPoint y: 128, endPoint x: 252, endPoint y: 134, distance: 6.3
click at [253, 129] on div "FIRST NAME ​" at bounding box center [236, 131] width 151 height 37
drag, startPoint x: 251, startPoint y: 137, endPoint x: 259, endPoint y: 144, distance: 10.3
click at [251, 138] on input "text" at bounding box center [240, 139] width 145 height 21
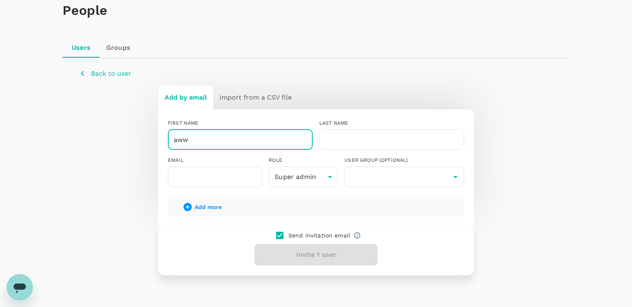
type input "aww"
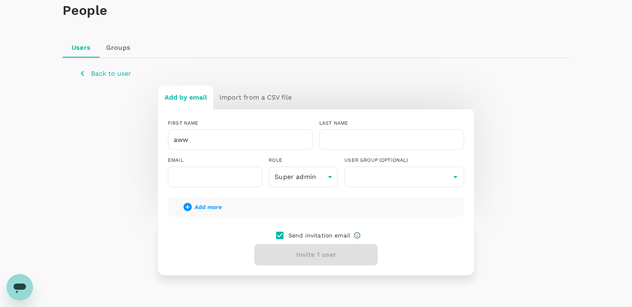
click at [378, 153] on div "USER GROUP (OPTIONAL) ​" at bounding box center [401, 168] width 126 height 37
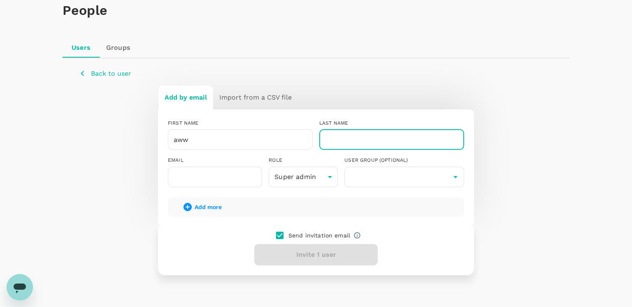
click at [370, 144] on input "text" at bounding box center [391, 139] width 145 height 21
type input "qwrqwr"
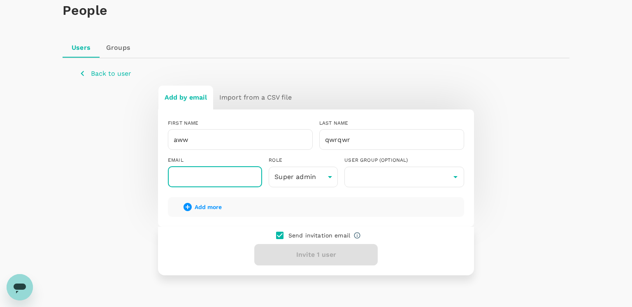
click at [230, 175] on input "text" at bounding box center [215, 177] width 94 height 21
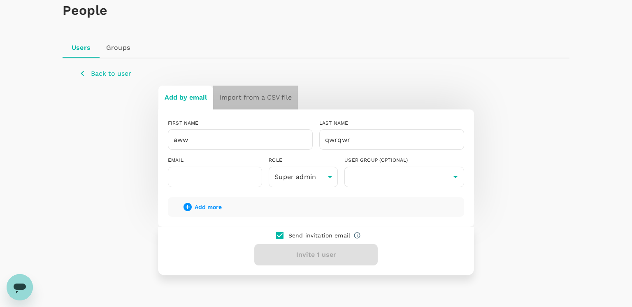
click at [251, 95] on h6 "Import from a CSV file" at bounding box center [255, 98] width 72 height 12
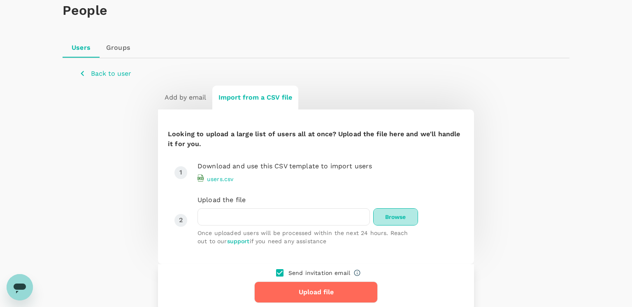
click at [398, 217] on span "Browse" at bounding box center [395, 216] width 45 height 17
click at [0, 0] on input "Browse" at bounding box center [0, 0] width 0 height 0
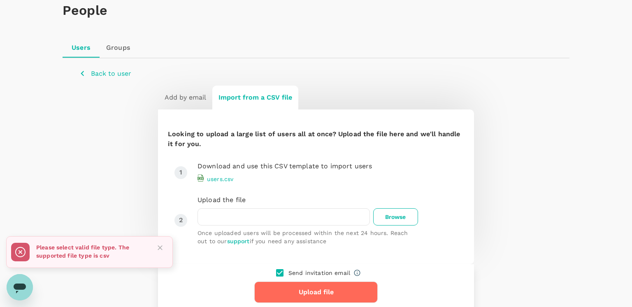
click at [160, 250] on icon "Close" at bounding box center [160, 248] width 8 height 8
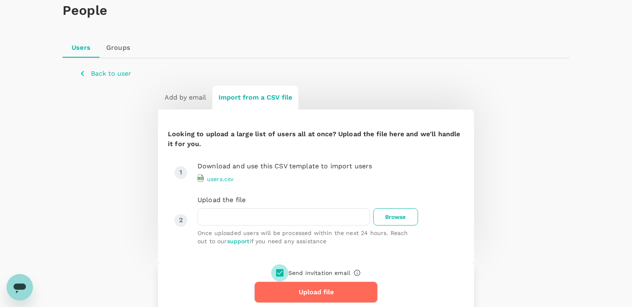
click at [279, 273] on input "checkbox" at bounding box center [279, 272] width 17 height 17
checkbox input "false"
click at [193, 95] on h6 "Add by email" at bounding box center [186, 98] width 42 height 12
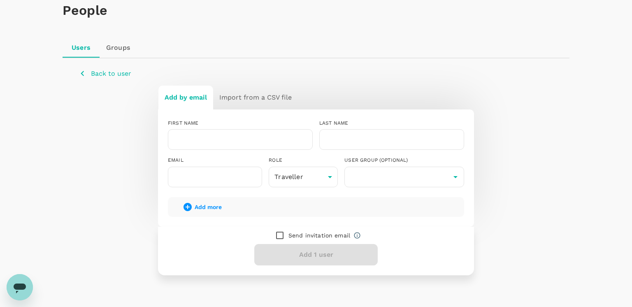
scroll to position [38, 0]
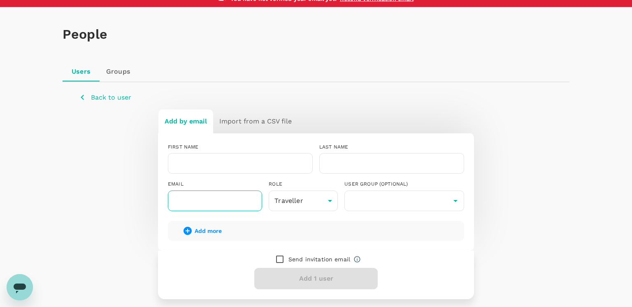
click at [210, 206] on input "text" at bounding box center [215, 201] width 94 height 21
paste input "[EMAIL_ADDRESS][DOMAIN_NAME]"
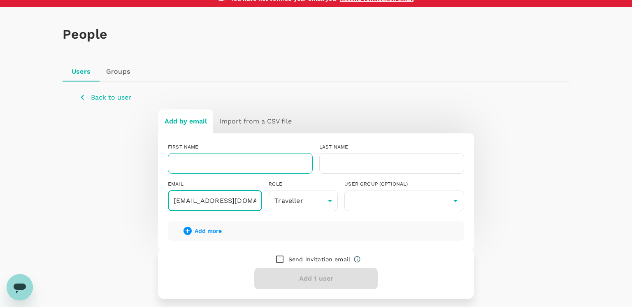
type input "[EMAIL_ADDRESS][DOMAIN_NAME]"
click at [242, 161] on input "text" at bounding box center [240, 163] width 145 height 21
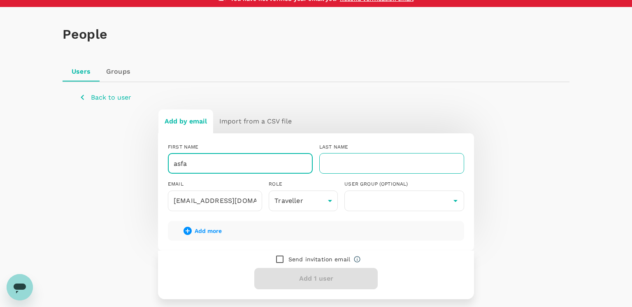
type input "asfa"
click at [361, 163] on input "text" at bounding box center [391, 163] width 145 height 21
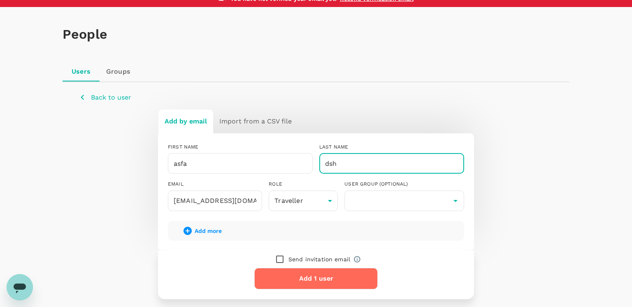
type input "dsh"
click at [281, 259] on input "checkbox" at bounding box center [279, 259] width 17 height 17
checkbox input "true"
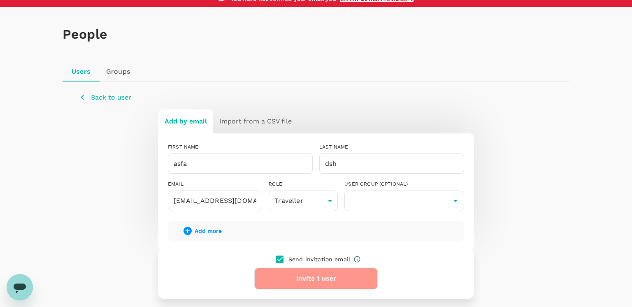
click at [289, 283] on button "Invite 1 user" at bounding box center [315, 278] width 123 height 21
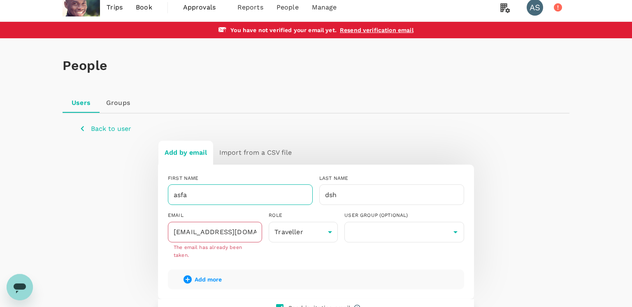
scroll to position [0, 0]
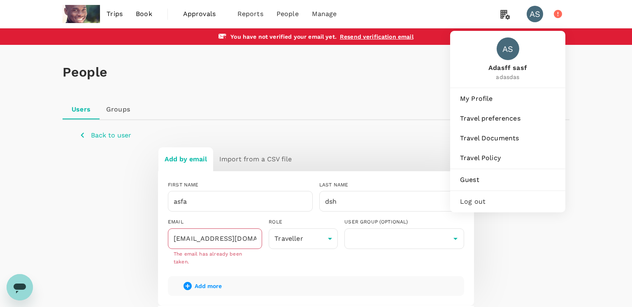
click at [539, 11] on div "AS" at bounding box center [535, 14] width 16 height 16
click at [483, 200] on span "Log out" at bounding box center [507, 202] width 95 height 10
click at [472, 202] on span "Log out" at bounding box center [507, 202] width 95 height 10
